Goal: Information Seeking & Learning: Find specific page/section

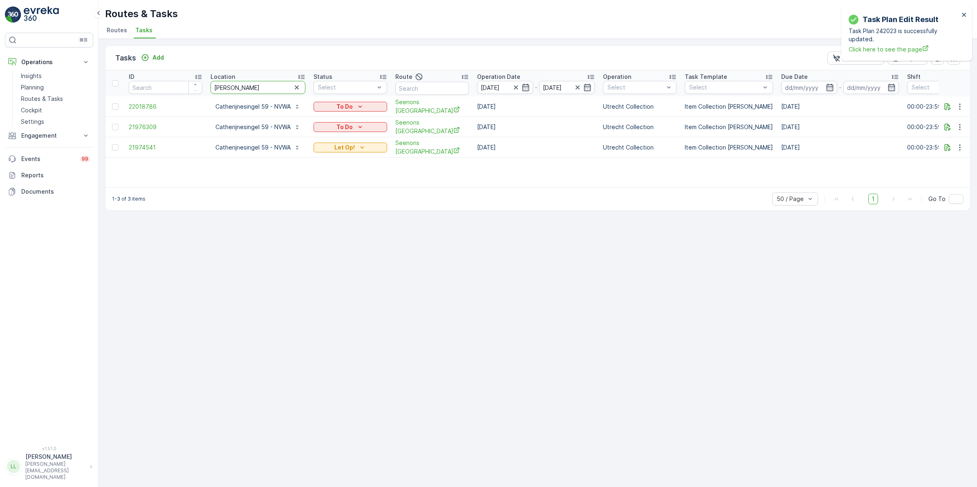
drag, startPoint x: 233, startPoint y: 91, endPoint x: 180, endPoint y: 87, distance: 53.3
click at [179, 87] on tr "ID Location [PERSON_NAME] Status Select Route Operation Date [DATE] - [DATE] Op…" at bounding box center [746, 83] width 1282 height 26
type input "rijks"
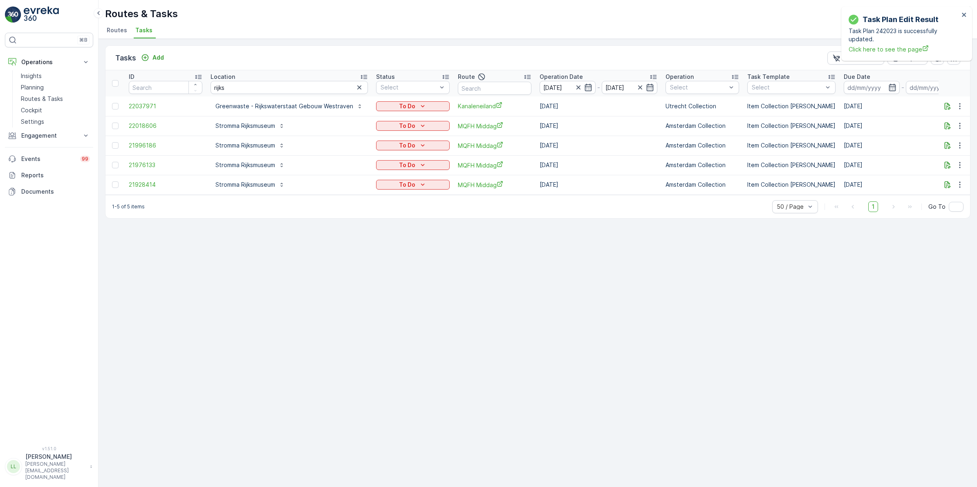
click at [357, 88] on icon "button" at bounding box center [359, 87] width 8 height 8
click at [486, 85] on input "text" at bounding box center [495, 88] width 74 height 13
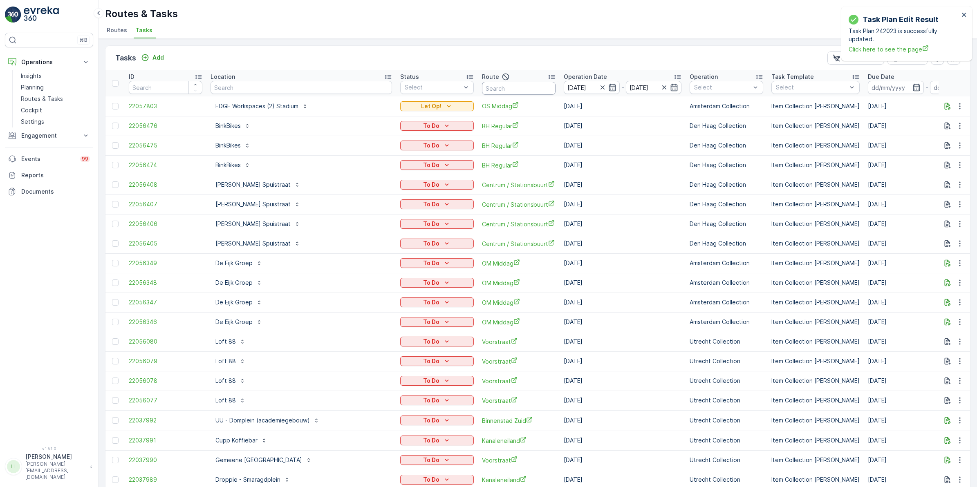
click at [514, 87] on input "text" at bounding box center [519, 88] width 74 height 13
type input "rijks"
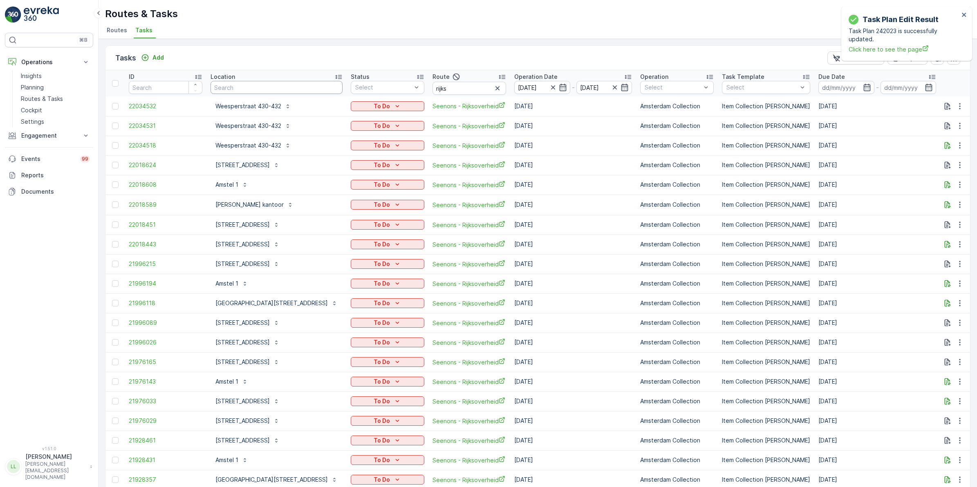
click at [256, 88] on input "text" at bounding box center [277, 87] width 132 height 13
type input "bar"
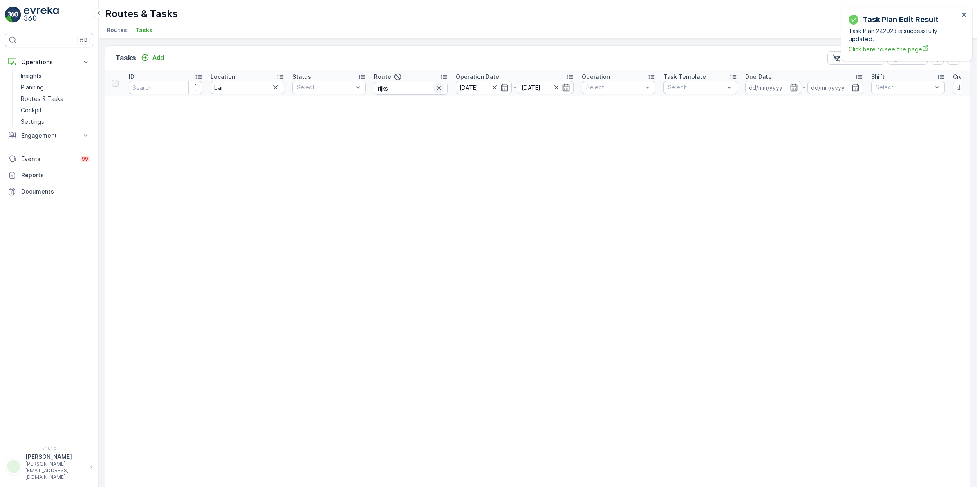
click at [440, 89] on icon "button" at bounding box center [439, 88] width 4 height 4
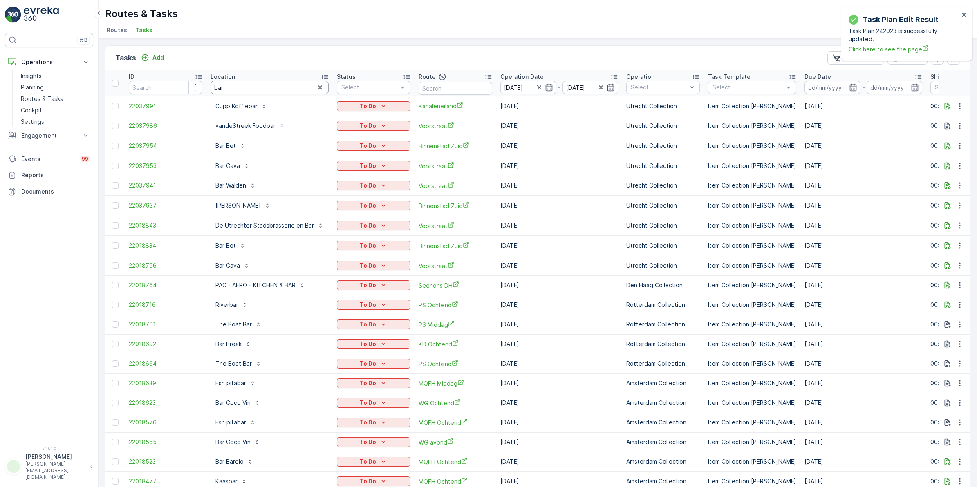
click at [291, 85] on input "bar" at bounding box center [270, 87] width 118 height 13
type input "bar bar"
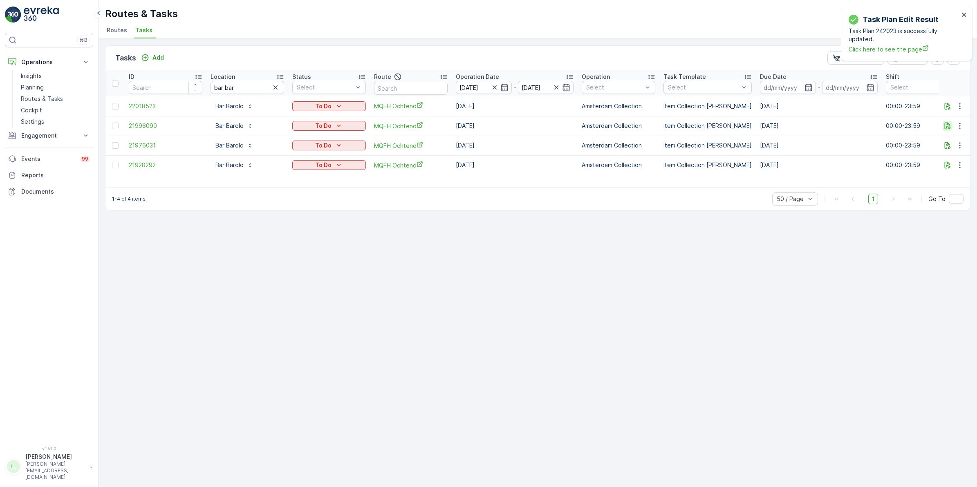
click at [947, 124] on icon "button" at bounding box center [948, 126] width 8 height 8
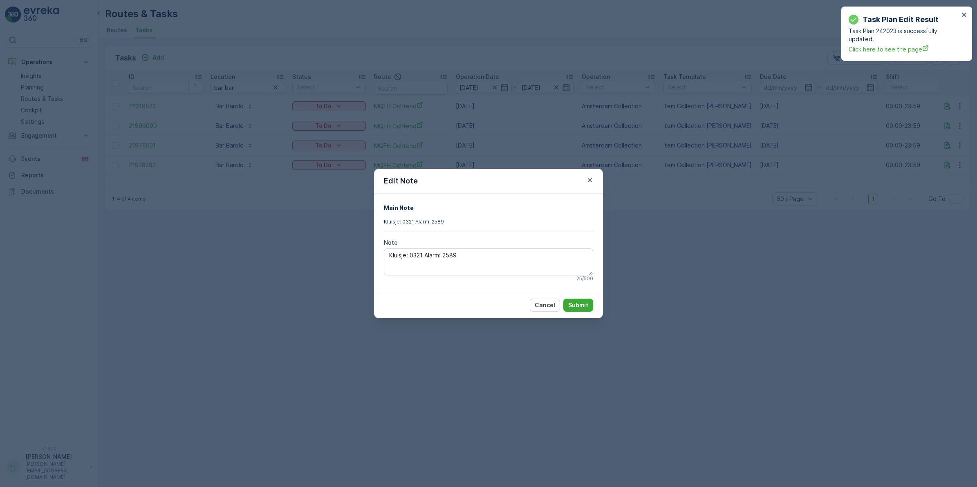
click at [685, 217] on div "Edit Note Main Note Kluisje: 0321 Alarm: 2589 Note Kluisje: 0321 Alarm: 2589 25…" at bounding box center [488, 243] width 977 height 487
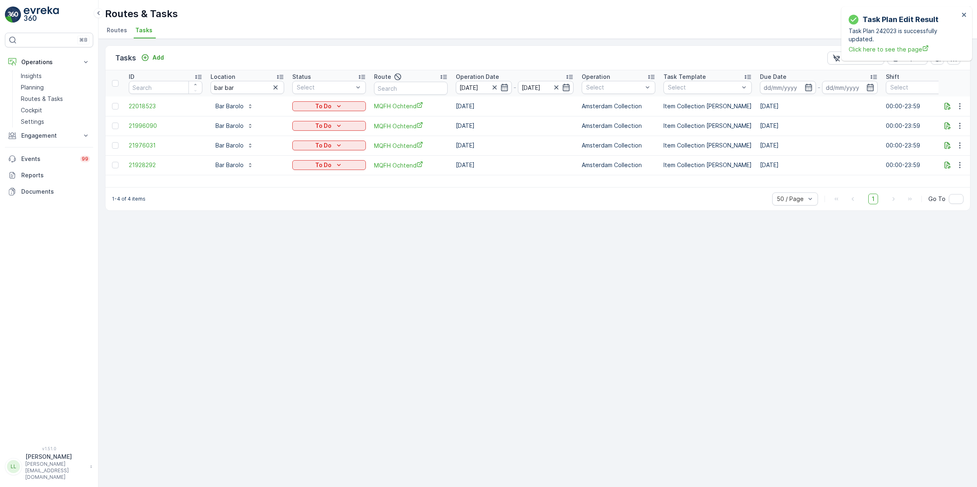
drag, startPoint x: 275, startPoint y: 89, endPoint x: 253, endPoint y: 90, distance: 22.1
click at [275, 89] on icon "button" at bounding box center [275, 87] width 8 height 8
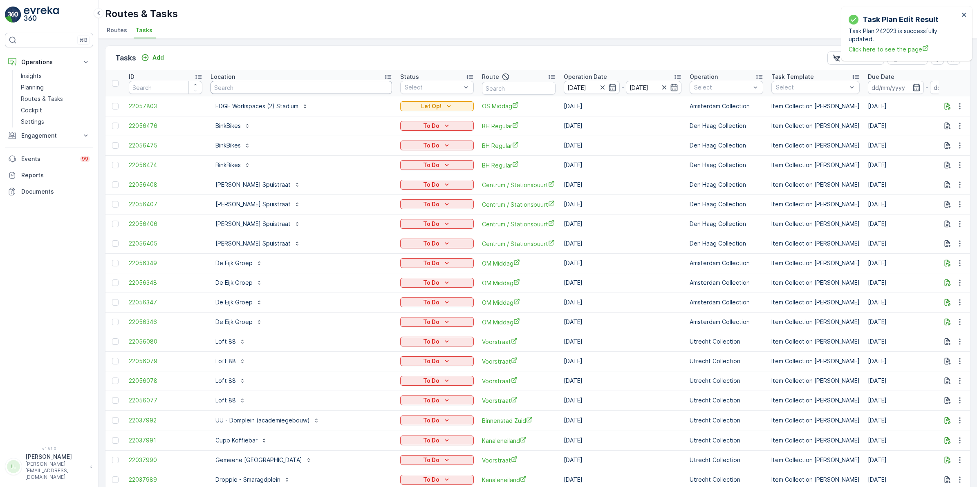
click at [270, 90] on input "text" at bounding box center [302, 87] width 182 height 13
click at [486, 89] on input "text" at bounding box center [519, 88] width 74 height 13
click at [299, 85] on input "text" at bounding box center [302, 87] width 182 height 13
type input "bin"
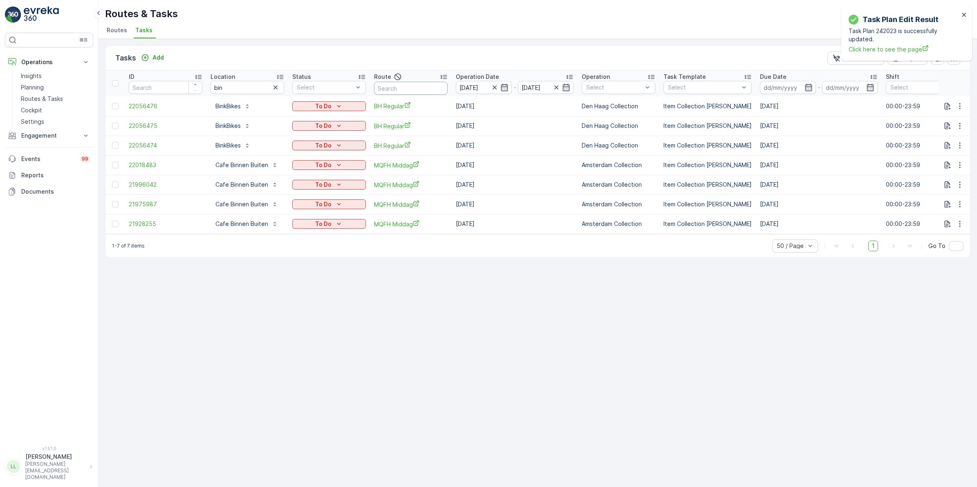
click at [420, 88] on input "text" at bounding box center [411, 88] width 74 height 13
type input "bh"
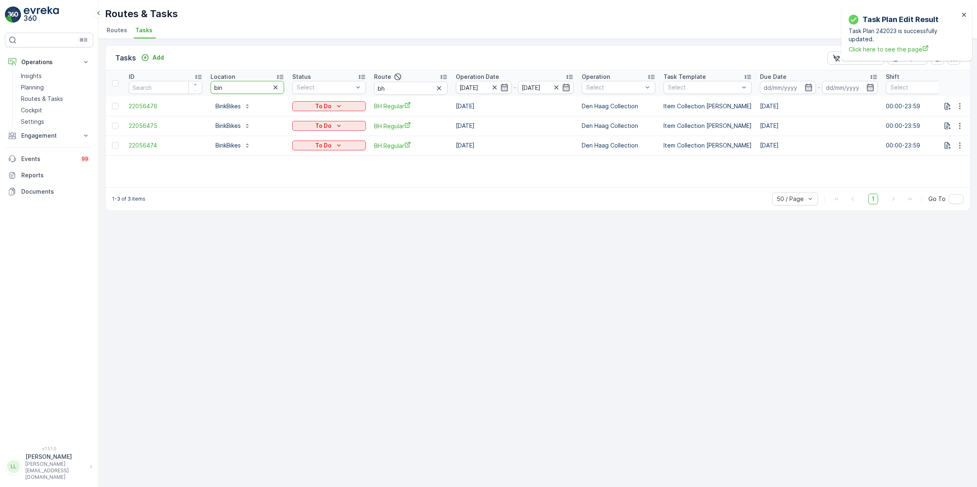
drag, startPoint x: 245, startPoint y: 85, endPoint x: 152, endPoint y: 86, distance: 93.6
click at [152, 86] on tr "ID Location bin Status Select Route bh Operation Date [DATE] - [DATE] Operation…" at bounding box center [735, 83] width 1261 height 26
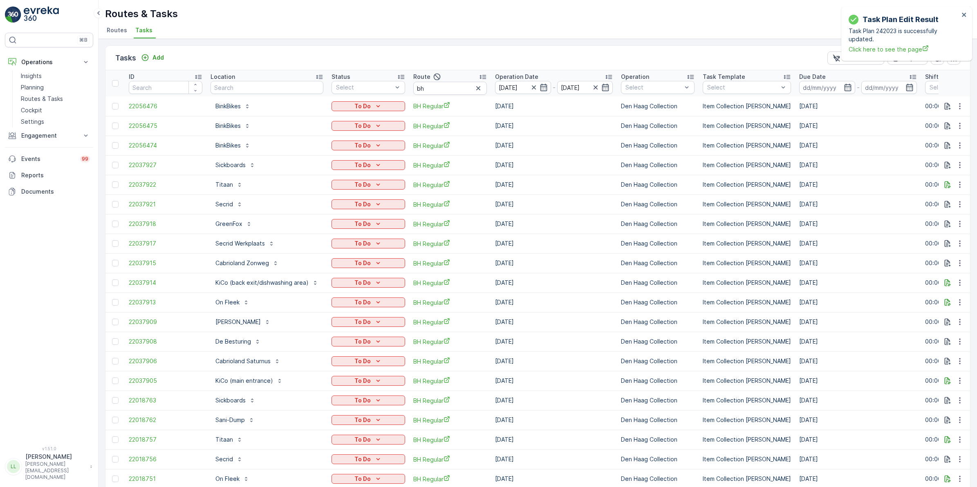
click at [545, 89] on icon "button" at bounding box center [544, 87] width 8 height 8
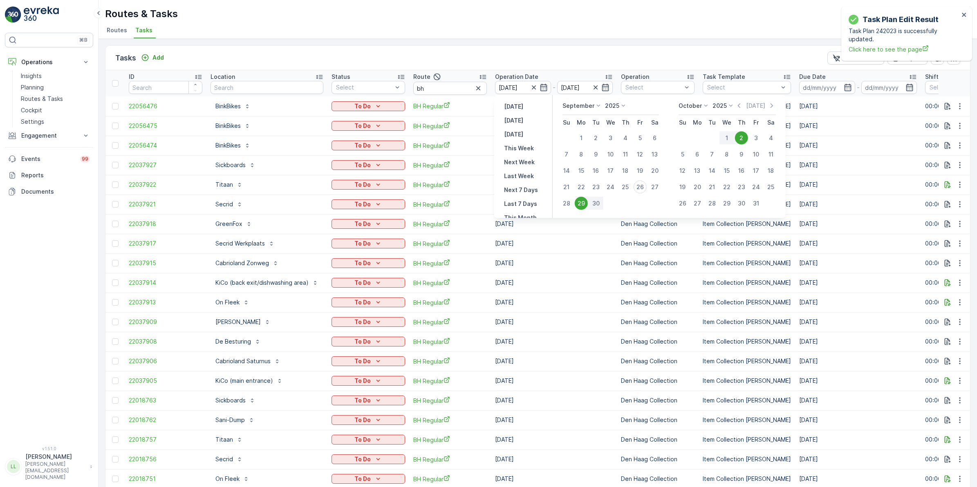
click at [599, 204] on div "30" at bounding box center [596, 203] width 15 height 13
type input "[DATE]"
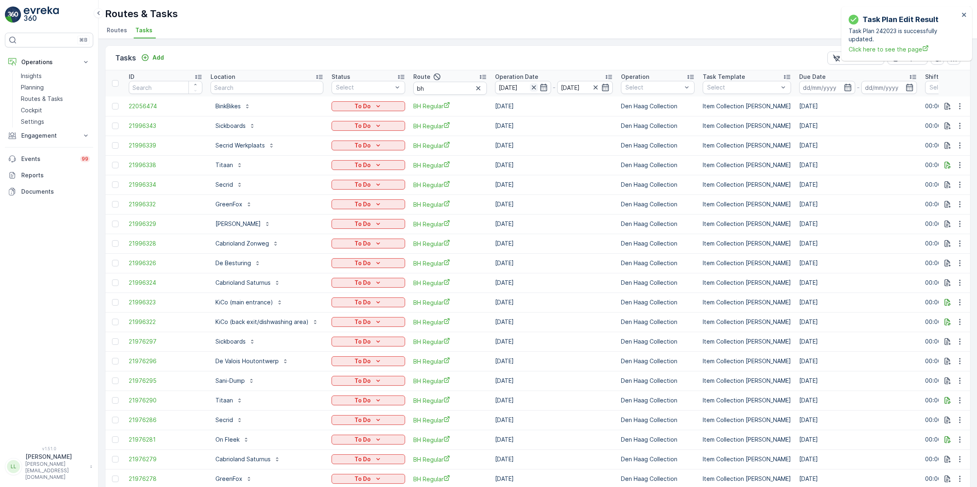
click at [530, 87] on icon "button" at bounding box center [534, 87] width 8 height 8
click at [540, 86] on icon "button" at bounding box center [544, 87] width 8 height 8
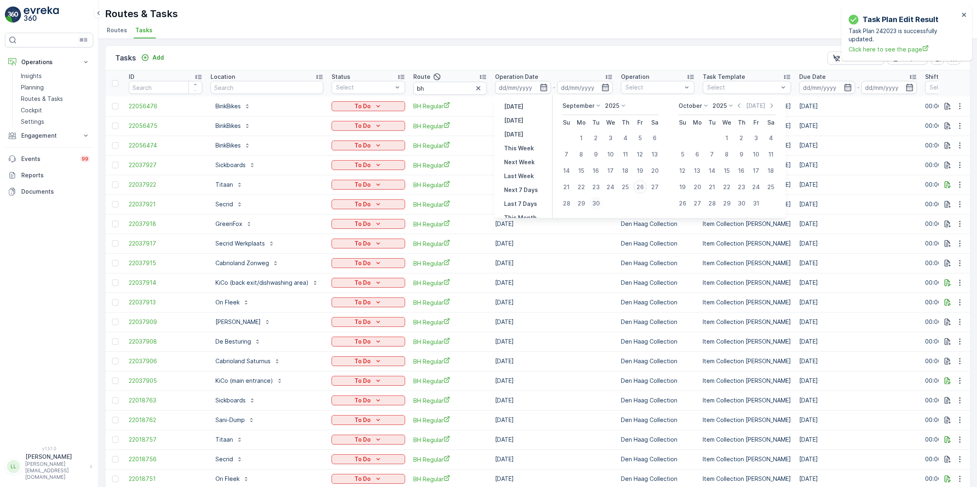
click at [590, 204] on button "30" at bounding box center [596, 203] width 15 height 15
type input "[DATE]"
click at [593, 203] on div "30" at bounding box center [596, 203] width 13 height 13
type input "[DATE]"
click at [594, 203] on div "30" at bounding box center [596, 203] width 13 height 13
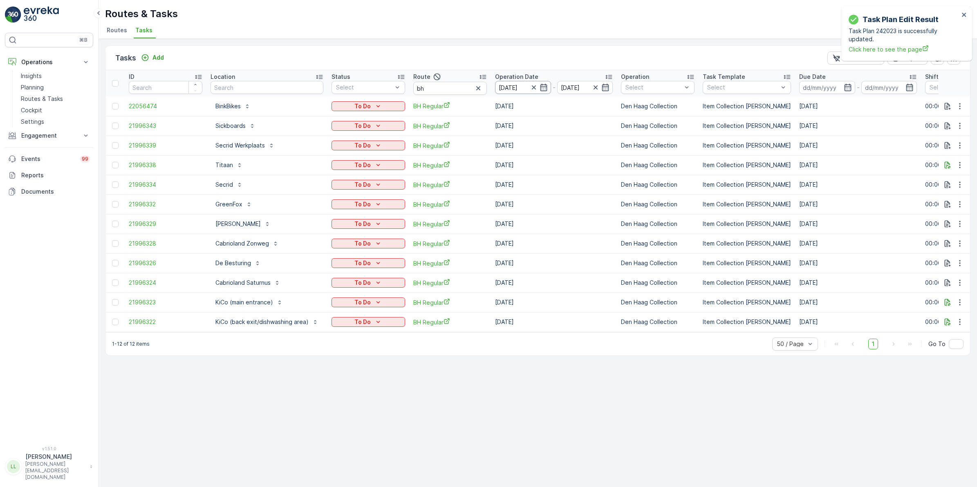
drag, startPoint x: 542, startPoint y: 88, endPoint x: 546, endPoint y: 92, distance: 5.5
click at [542, 88] on icon "button" at bounding box center [544, 87] width 8 height 8
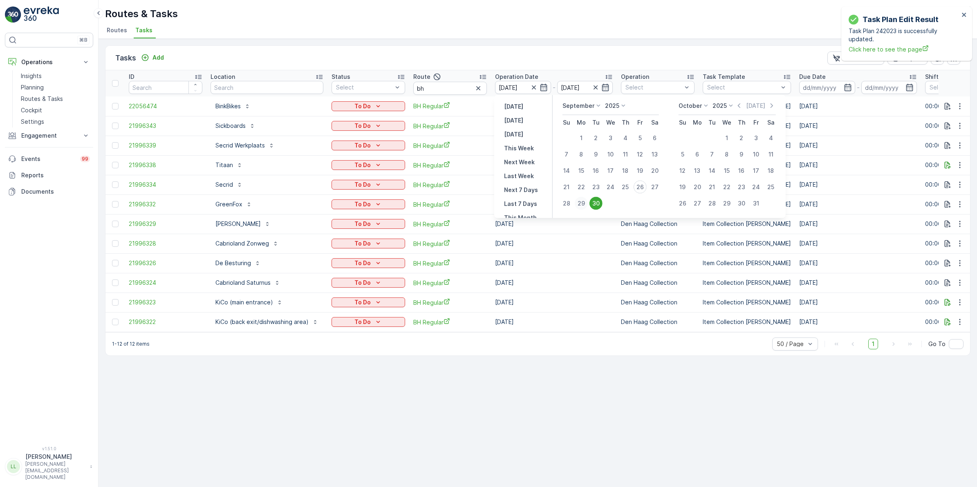
click at [582, 203] on div "29" at bounding box center [581, 203] width 13 height 13
type input "[DATE]"
click at [582, 203] on div "29" at bounding box center [581, 203] width 13 height 13
type input "[DATE]"
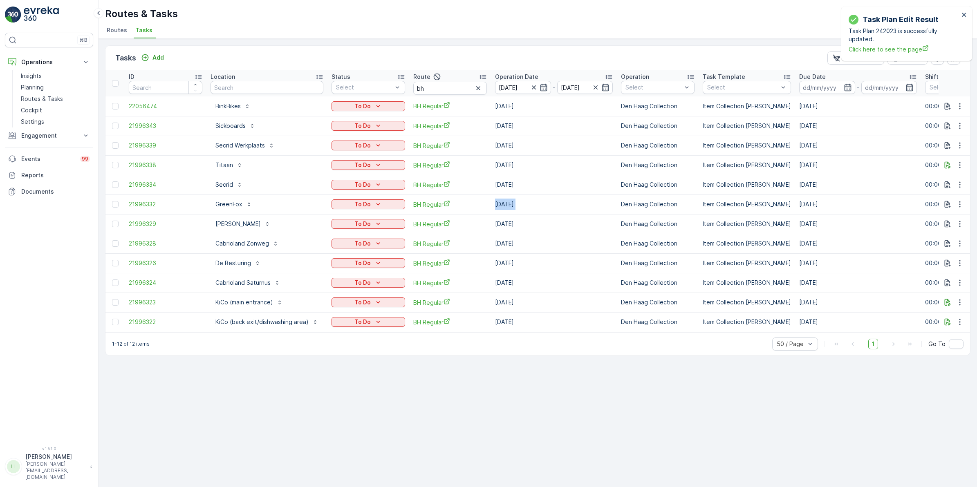
click at [582, 203] on td "[DATE]" at bounding box center [554, 205] width 126 height 20
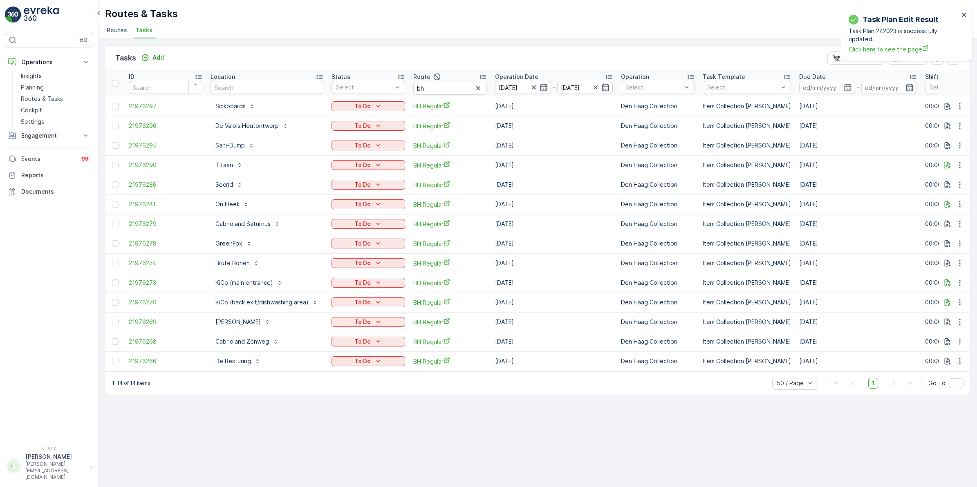
drag, startPoint x: 582, startPoint y: 203, endPoint x: 542, endPoint y: 86, distance: 123.1
click at [542, 86] on icon "button" at bounding box center [544, 87] width 8 height 8
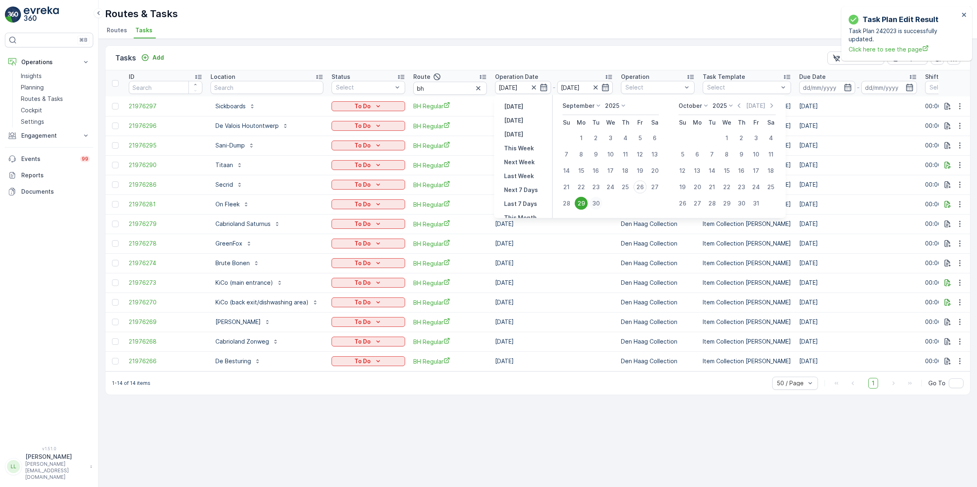
click at [597, 204] on div "30" at bounding box center [596, 203] width 13 height 13
type input "[DATE]"
click at [597, 204] on td "[DATE]" at bounding box center [554, 205] width 126 height 20
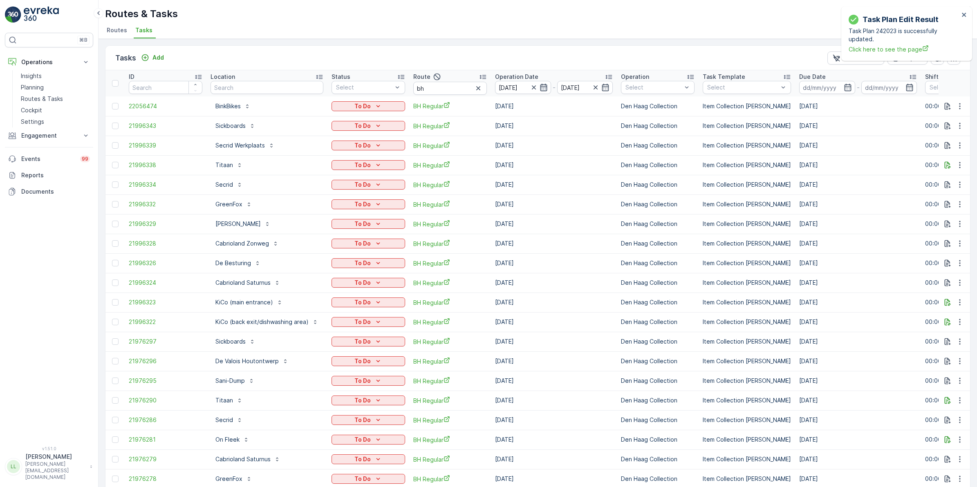
click at [541, 87] on icon "button" at bounding box center [544, 87] width 8 height 8
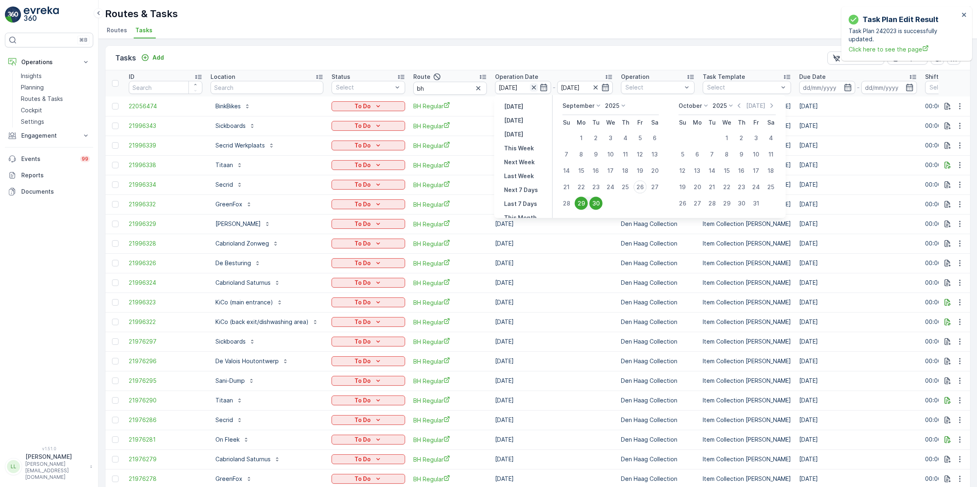
click at [534, 88] on icon "button" at bounding box center [534, 87] width 8 height 8
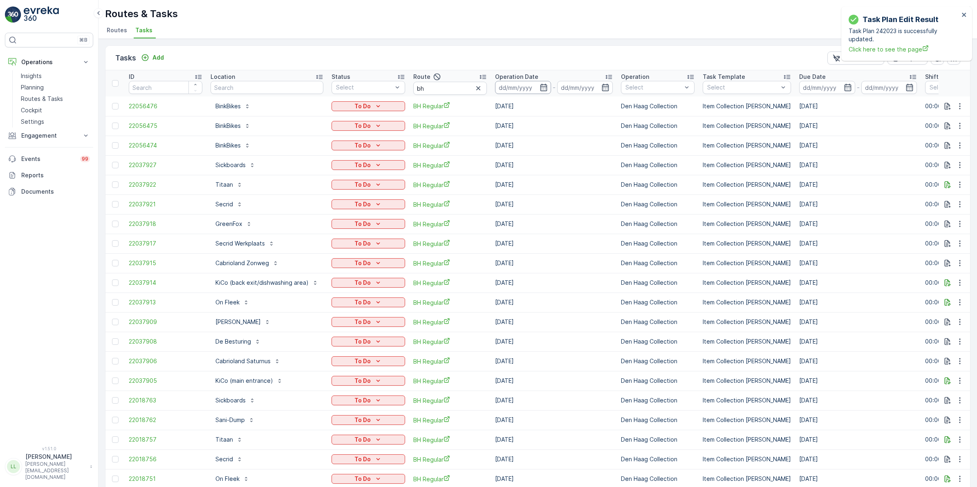
click at [546, 83] on div at bounding box center [523, 87] width 56 height 13
click at [541, 87] on icon "button" at bounding box center [544, 87] width 8 height 8
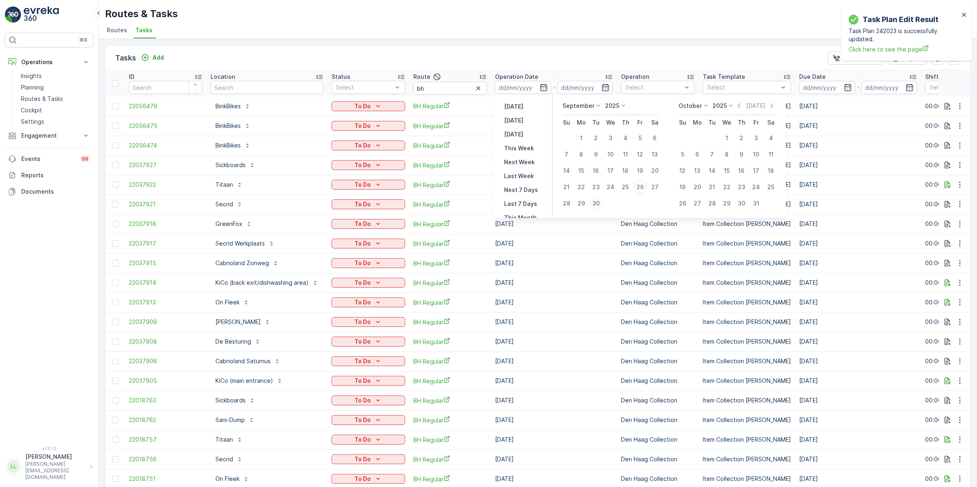
click at [600, 203] on div "30" at bounding box center [596, 203] width 13 height 13
type input "[DATE]"
click at [600, 203] on div "30" at bounding box center [596, 203] width 13 height 13
type input "[DATE]"
click at [601, 203] on div "30" at bounding box center [596, 203] width 13 height 13
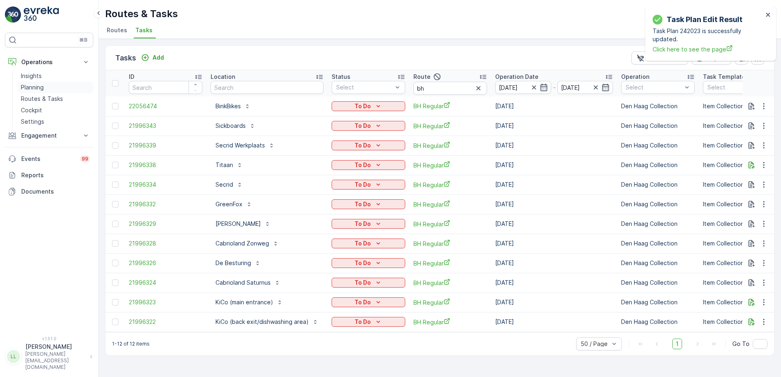
click at [43, 99] on p "Routes & Tasks" at bounding box center [42, 99] width 42 height 8
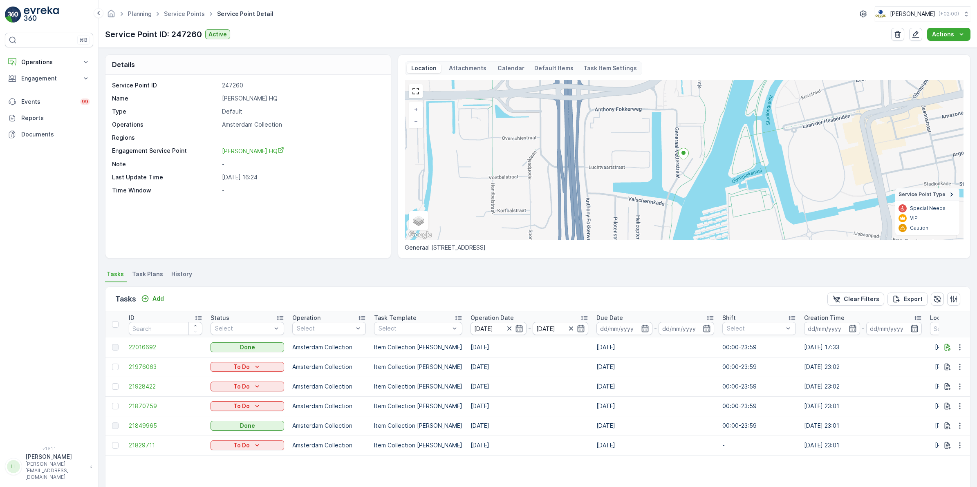
scroll to position [75, 0]
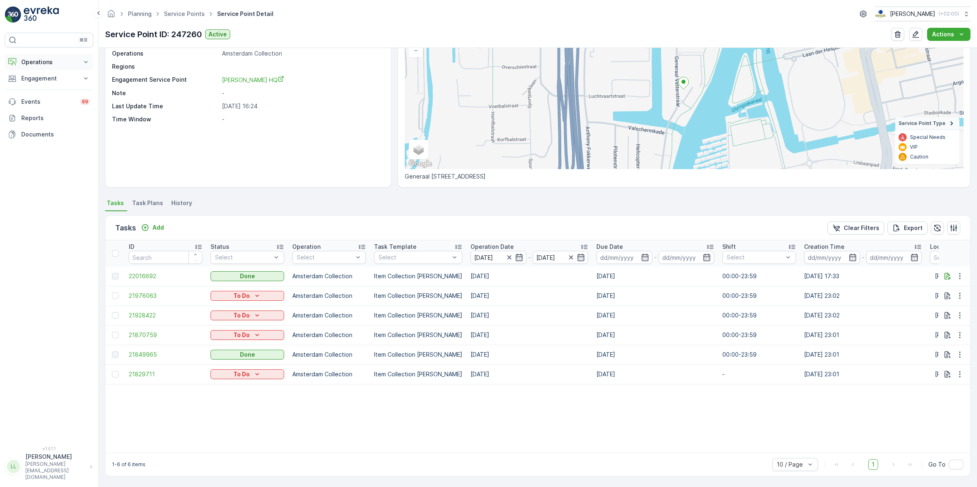
click at [52, 61] on p "Operations" at bounding box center [49, 62] width 56 height 8
click at [58, 99] on p "Routes & Tasks" at bounding box center [42, 99] width 42 height 8
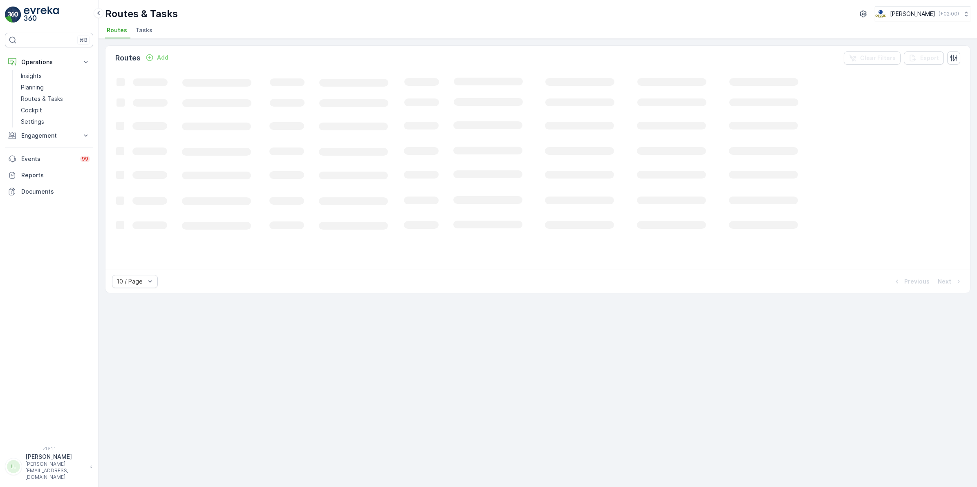
click at [146, 29] on span "Tasks" at bounding box center [143, 30] width 17 height 8
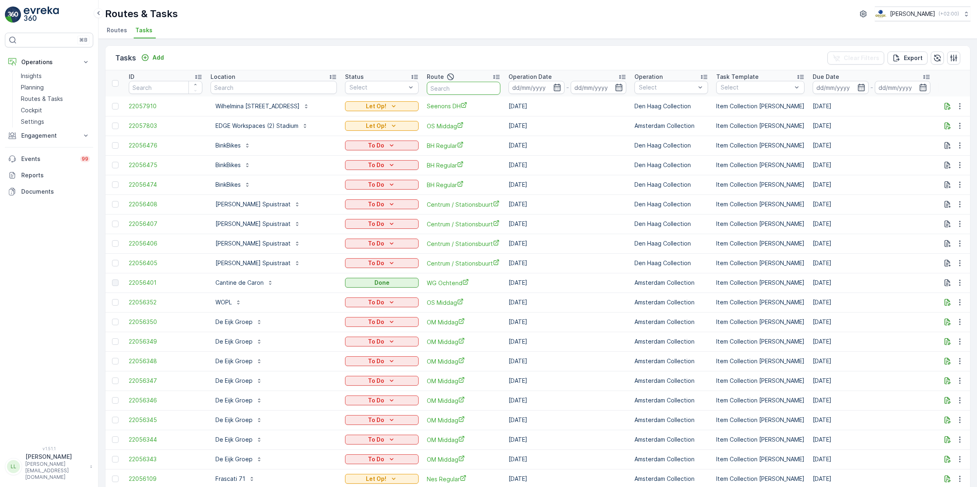
click at [444, 85] on input "text" at bounding box center [464, 88] width 74 height 13
type input "voor"
